Goal: Task Accomplishment & Management: Complete application form

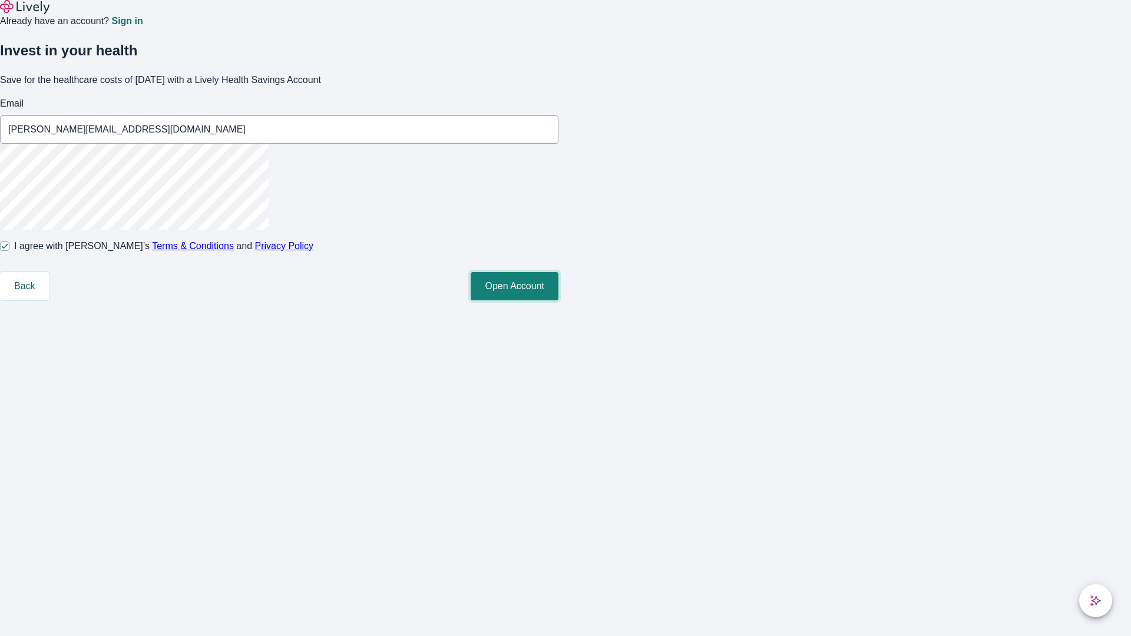
click at [558, 300] on button "Open Account" at bounding box center [515, 286] width 88 height 28
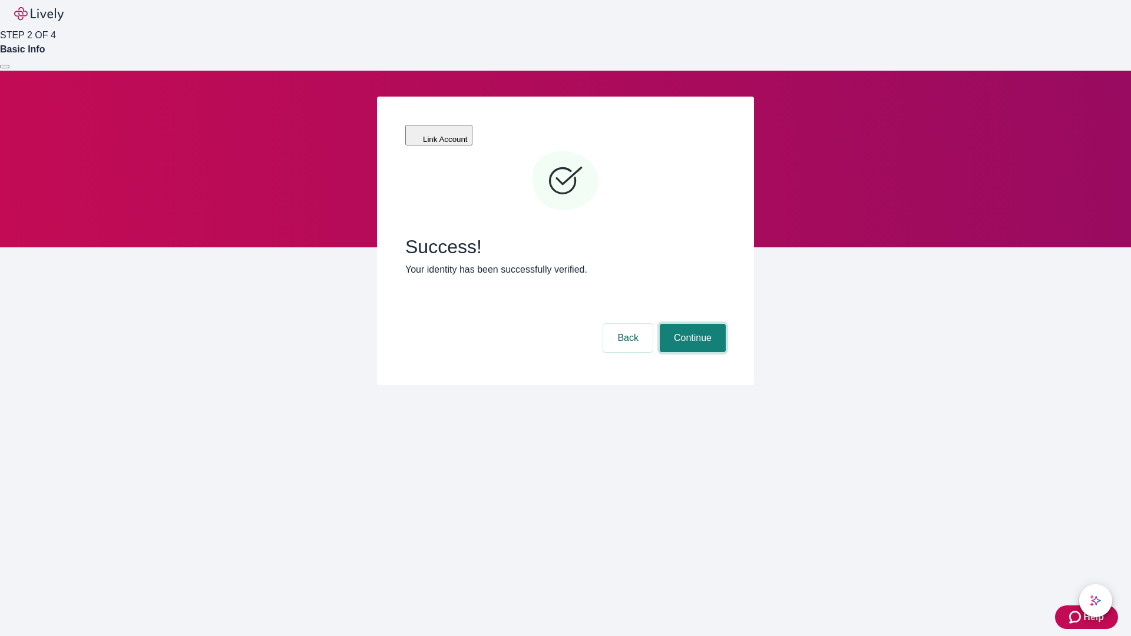
click at [691, 324] on button "Continue" at bounding box center [693, 338] width 66 height 28
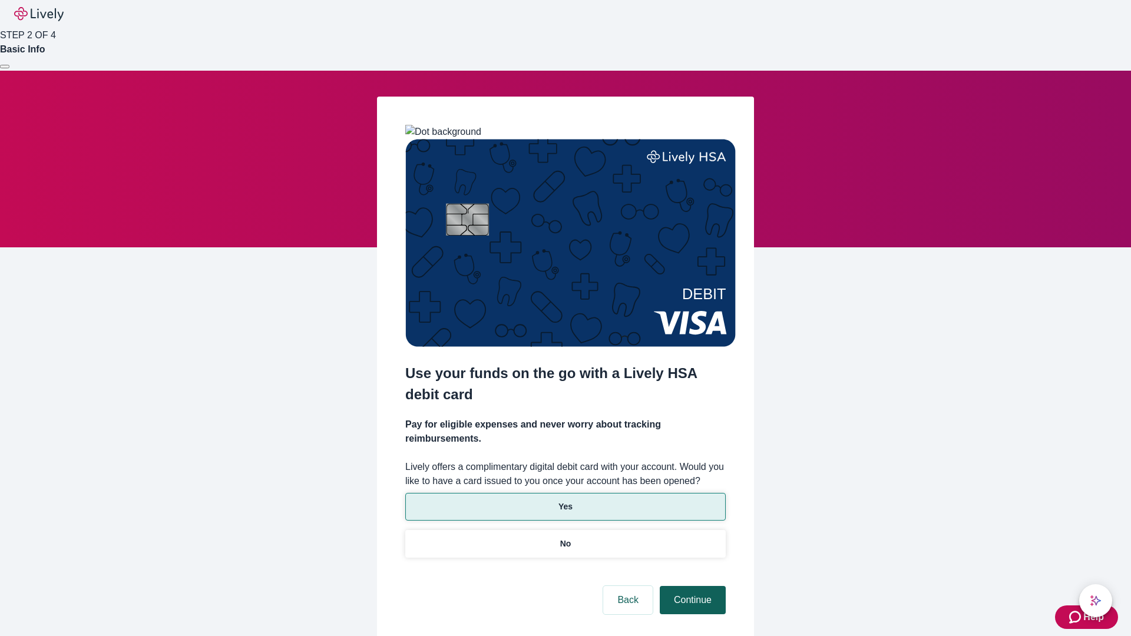
click at [565, 501] on p "Yes" at bounding box center [565, 507] width 14 height 12
click at [691, 586] on button "Continue" at bounding box center [693, 600] width 66 height 28
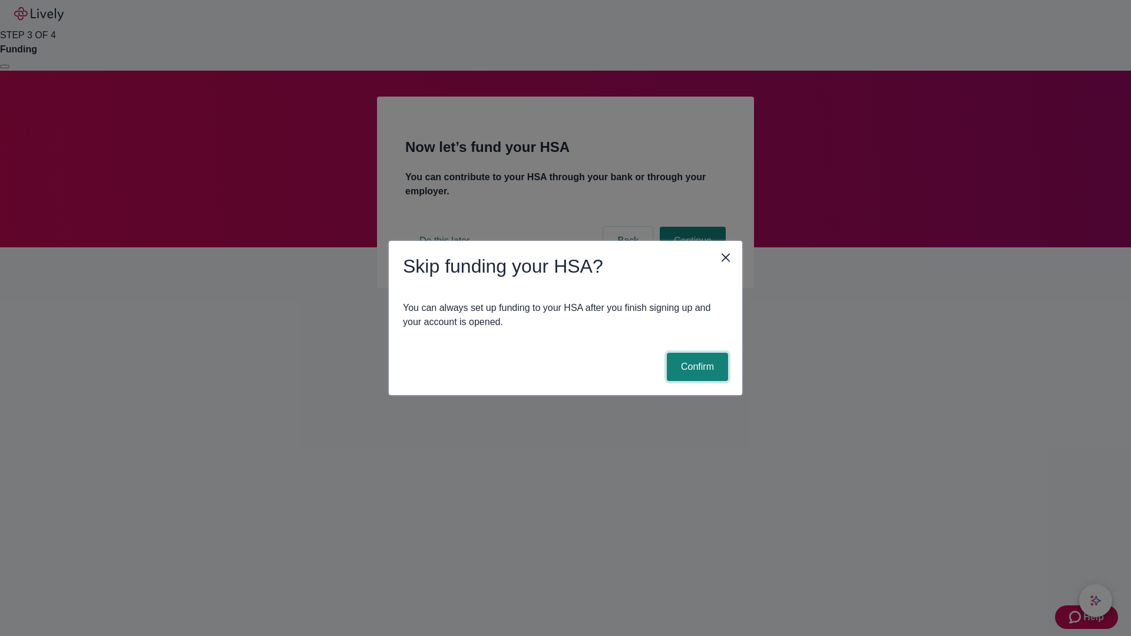
click at [696, 367] on button "Confirm" at bounding box center [697, 367] width 61 height 28
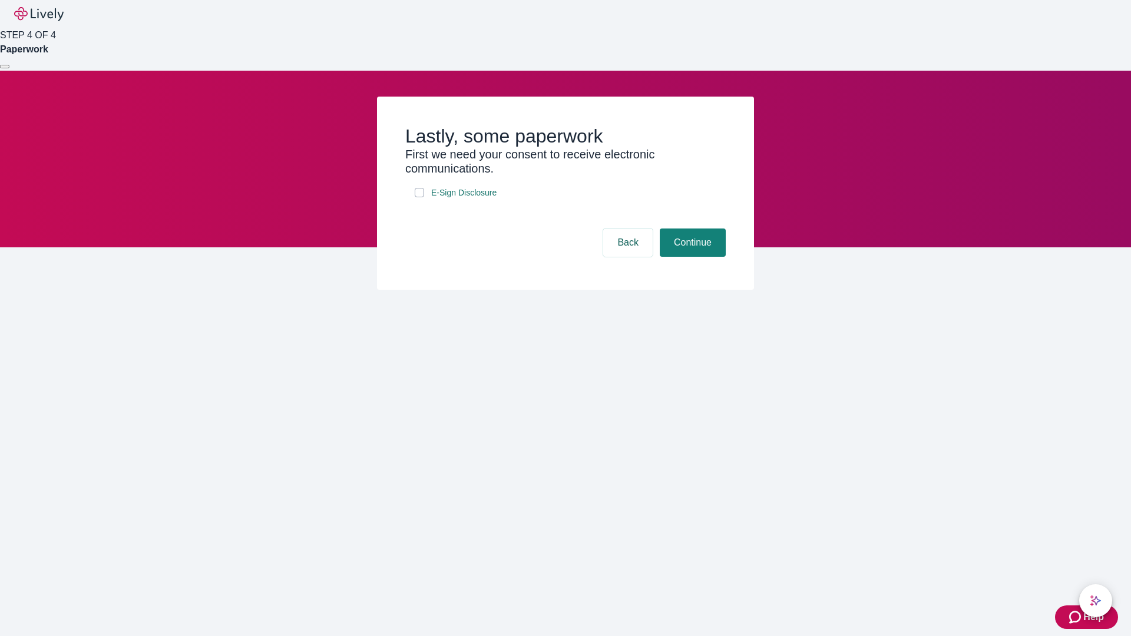
click at [419, 197] on input "E-Sign Disclosure" at bounding box center [419, 192] width 9 height 9
checkbox input "true"
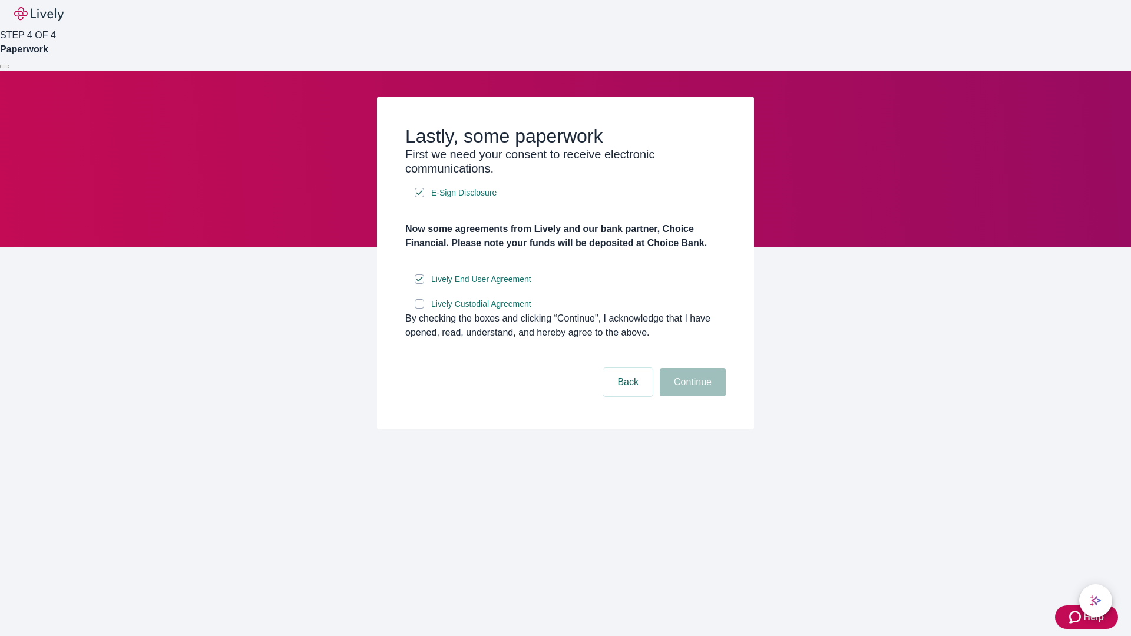
click at [419, 309] on input "Lively Custodial Agreement" at bounding box center [419, 303] width 9 height 9
checkbox input "true"
click at [691, 396] on button "Continue" at bounding box center [693, 382] width 66 height 28
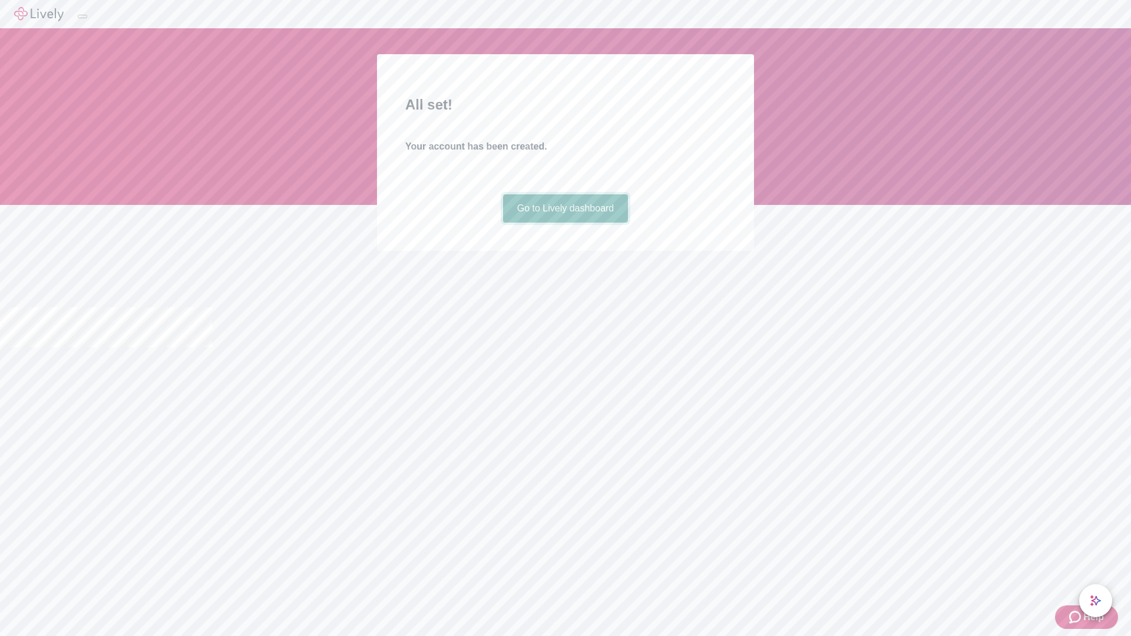
click at [565, 223] on link "Go to Lively dashboard" at bounding box center [565, 208] width 125 height 28
